Goal: Information Seeking & Learning: Learn about a topic

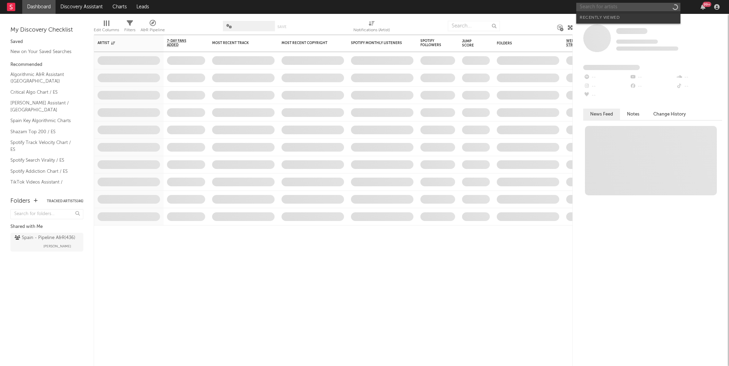
click at [611, 7] on input "text" at bounding box center [628, 7] width 104 height 9
type input "u"
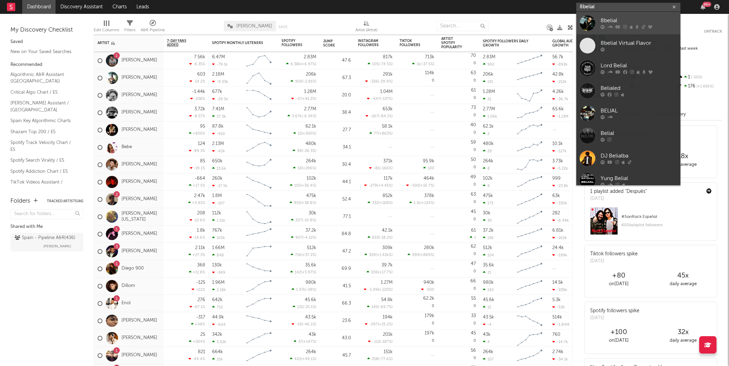
type input "8belial"
click at [589, 22] on div at bounding box center [588, 23] width 16 height 16
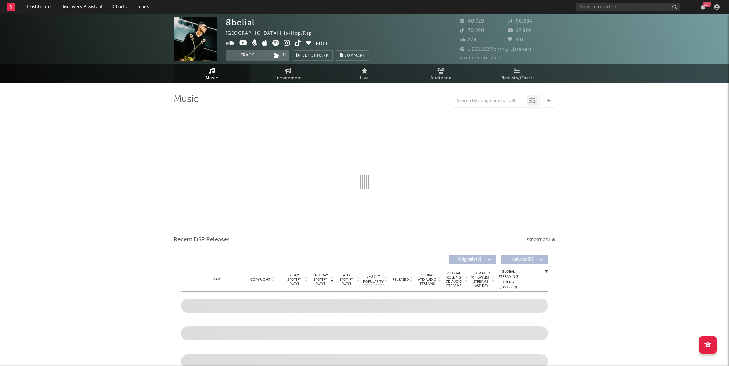
select select "6m"
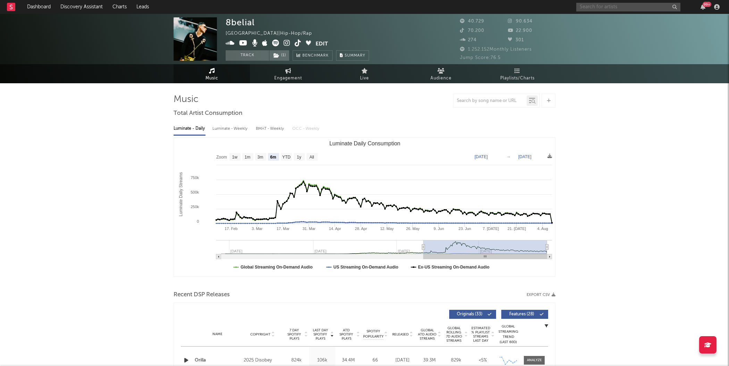
click at [606, 8] on input "text" at bounding box center [628, 7] width 104 height 9
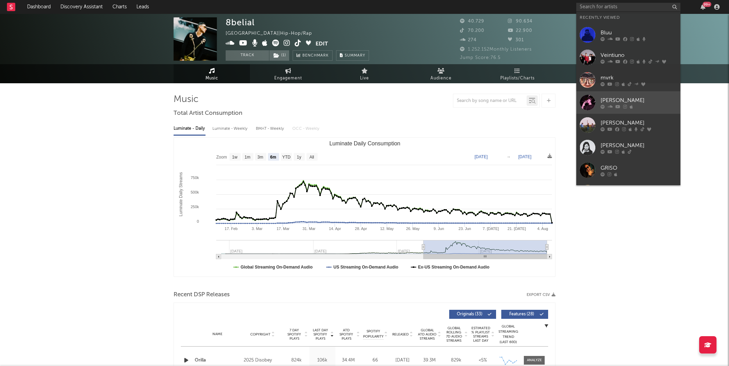
click at [582, 102] on div at bounding box center [588, 103] width 16 height 16
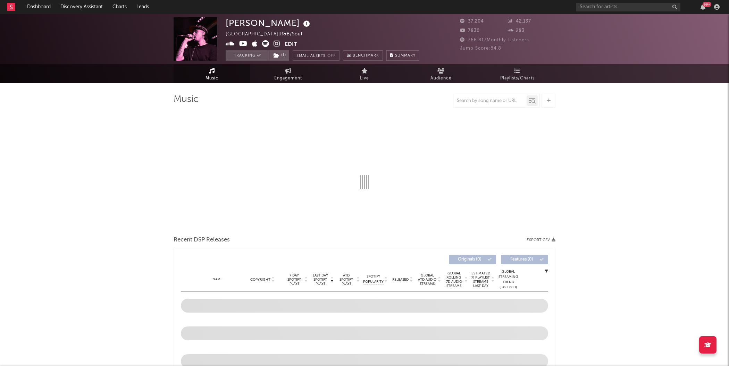
select select "6m"
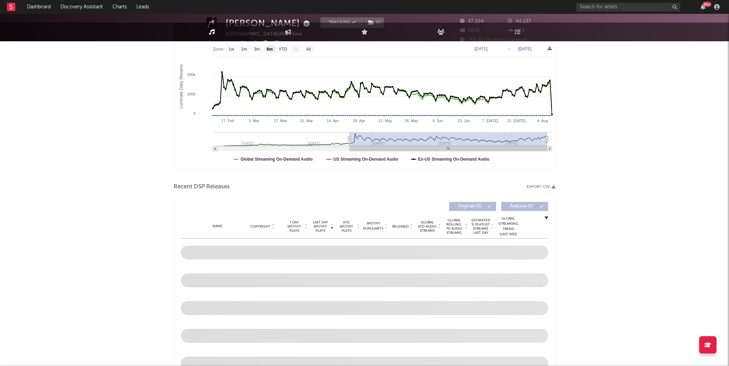
scroll to position [275, 0]
